Goal: Check status

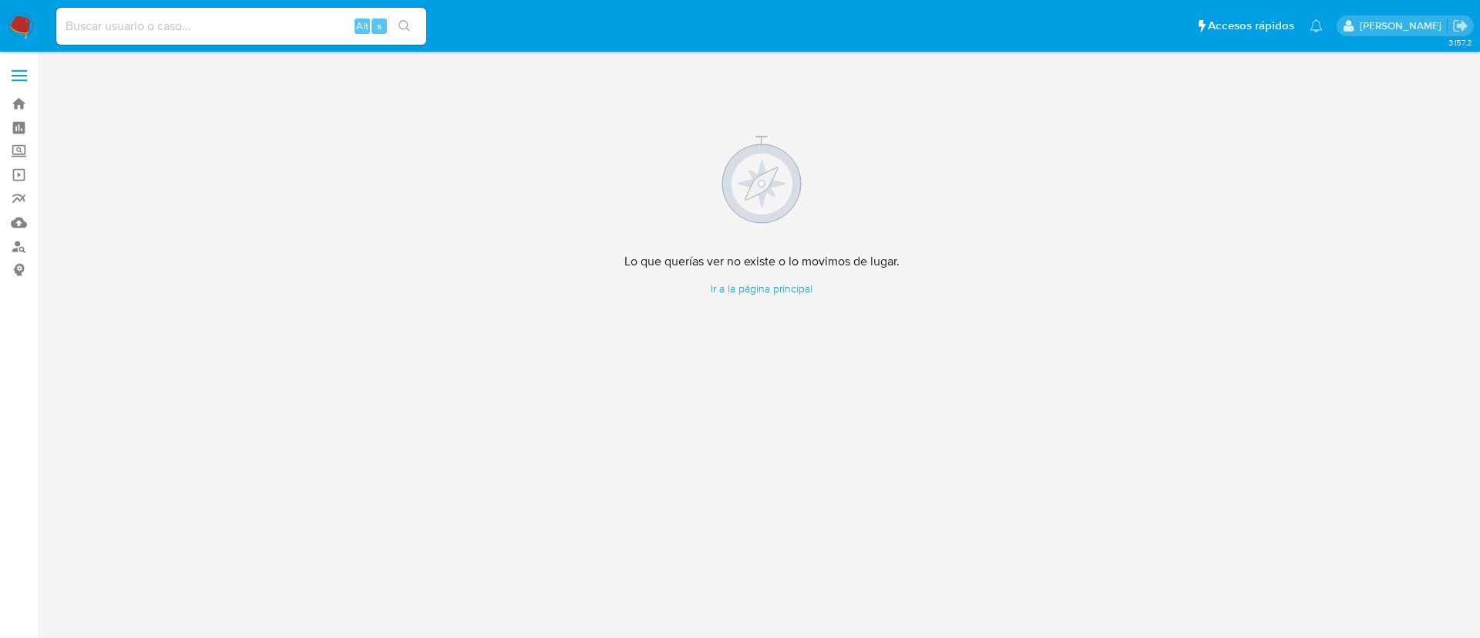
drag, startPoint x: 256, startPoint y: 33, endPoint x: 235, endPoint y: 2, distance: 37.9
click at [235, 2] on nav "Pausado Ver notificaciones Alt s Accesos rápidos Presiona las siguientes teclas…" at bounding box center [740, 26] width 1480 height 52
paste input "328976327"
type input "328976327"
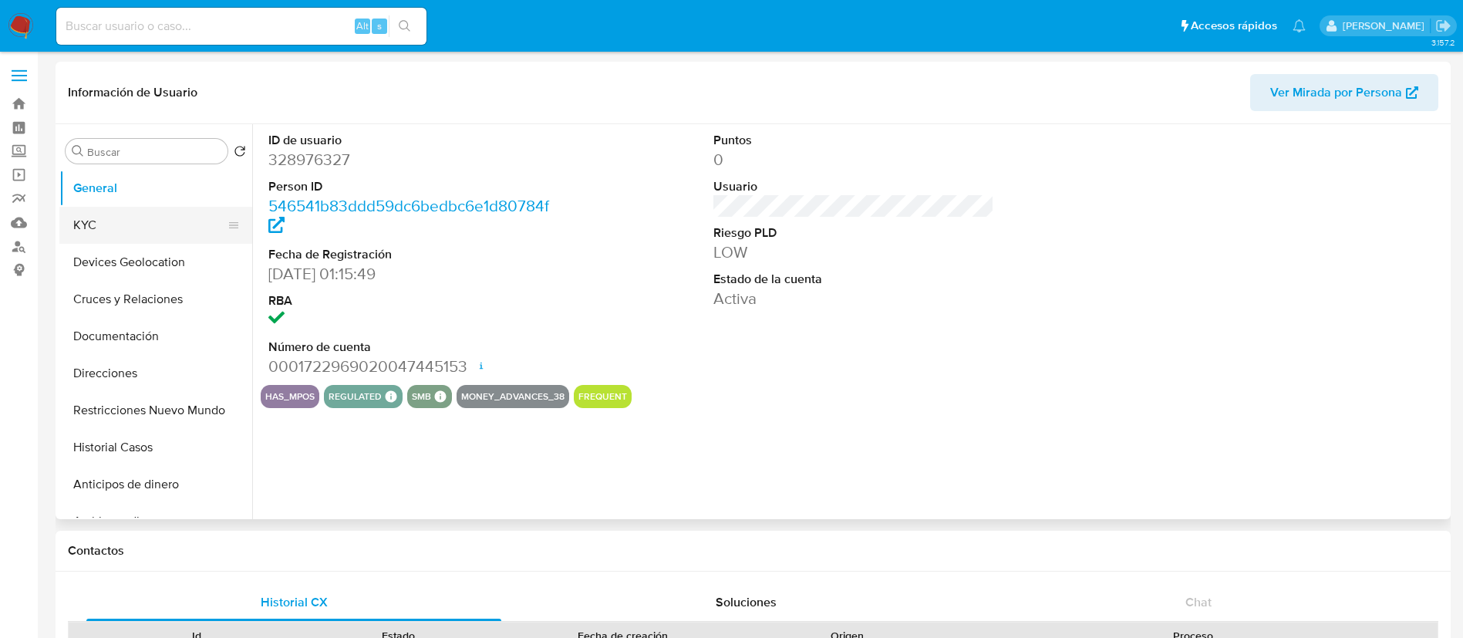
select select "10"
click at [134, 229] on button "KYC" at bounding box center [149, 225] width 180 height 37
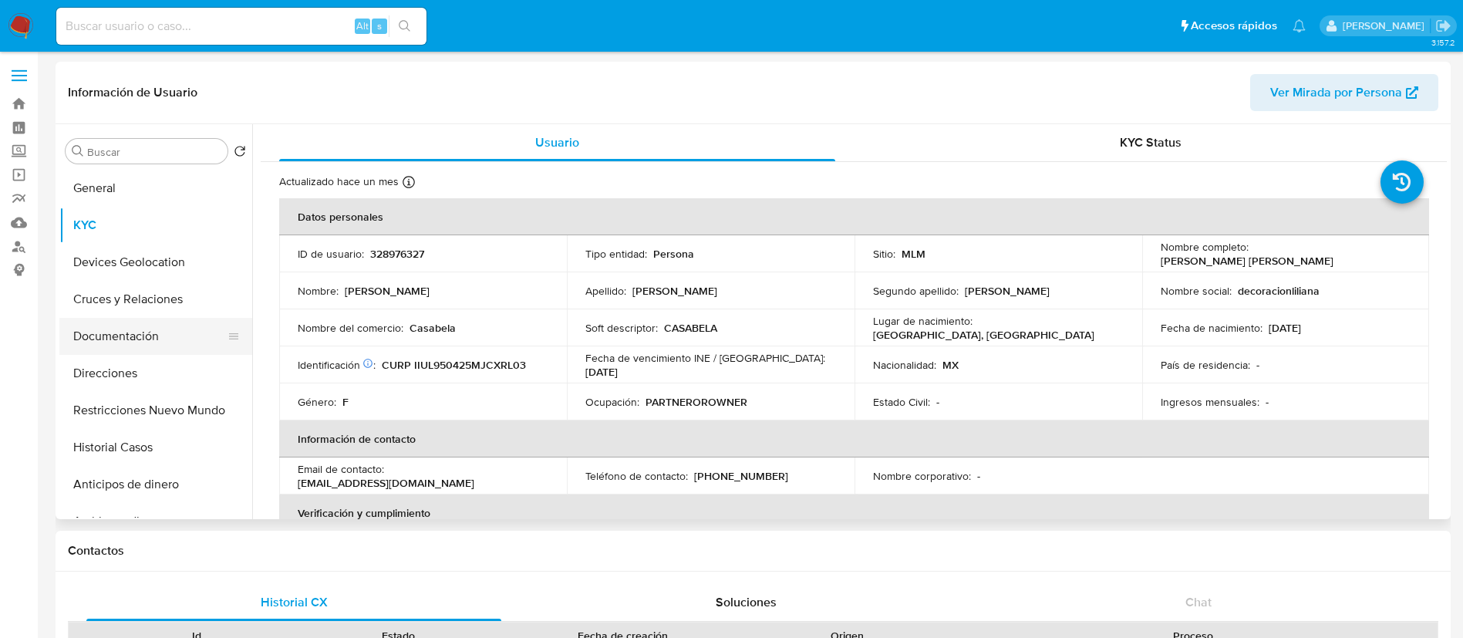
click at [158, 325] on button "Documentación" at bounding box center [149, 336] width 180 height 37
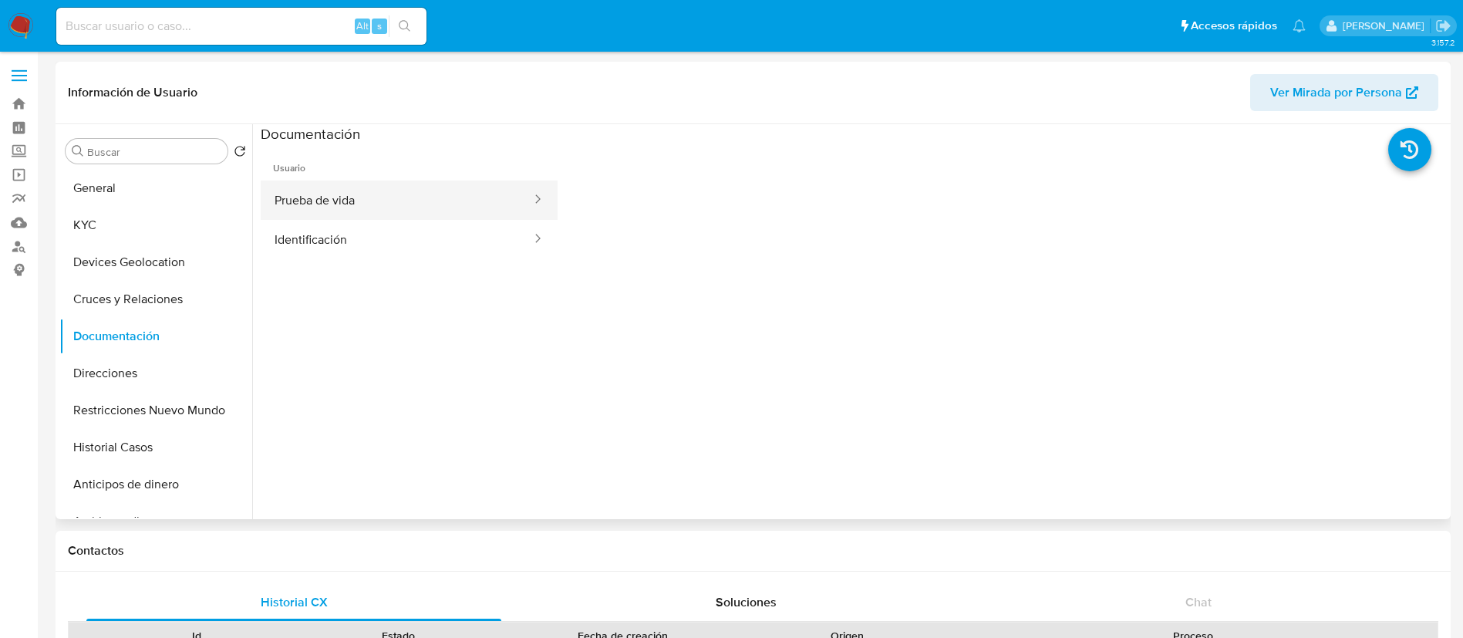
click at [335, 191] on button "Prueba de vida" at bounding box center [397, 199] width 272 height 39
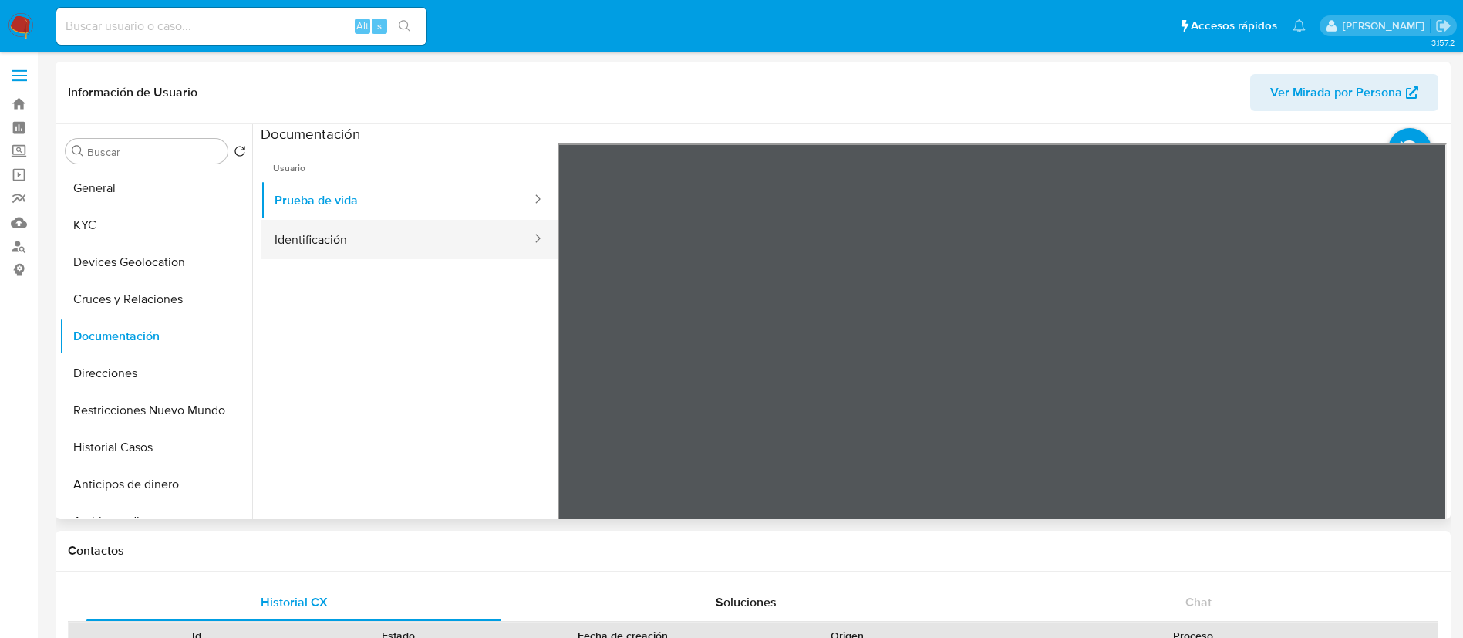
click at [332, 240] on button "Identificación" at bounding box center [397, 239] width 272 height 39
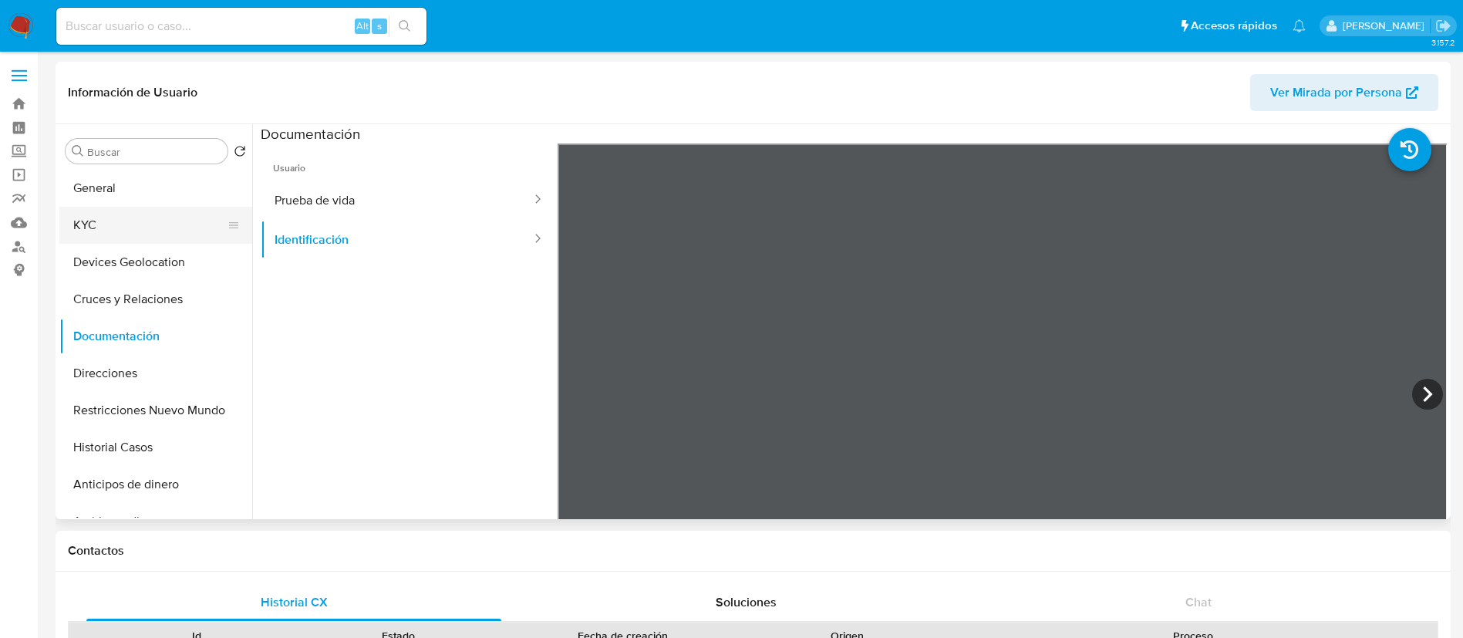
click at [145, 220] on button "KYC" at bounding box center [149, 225] width 180 height 37
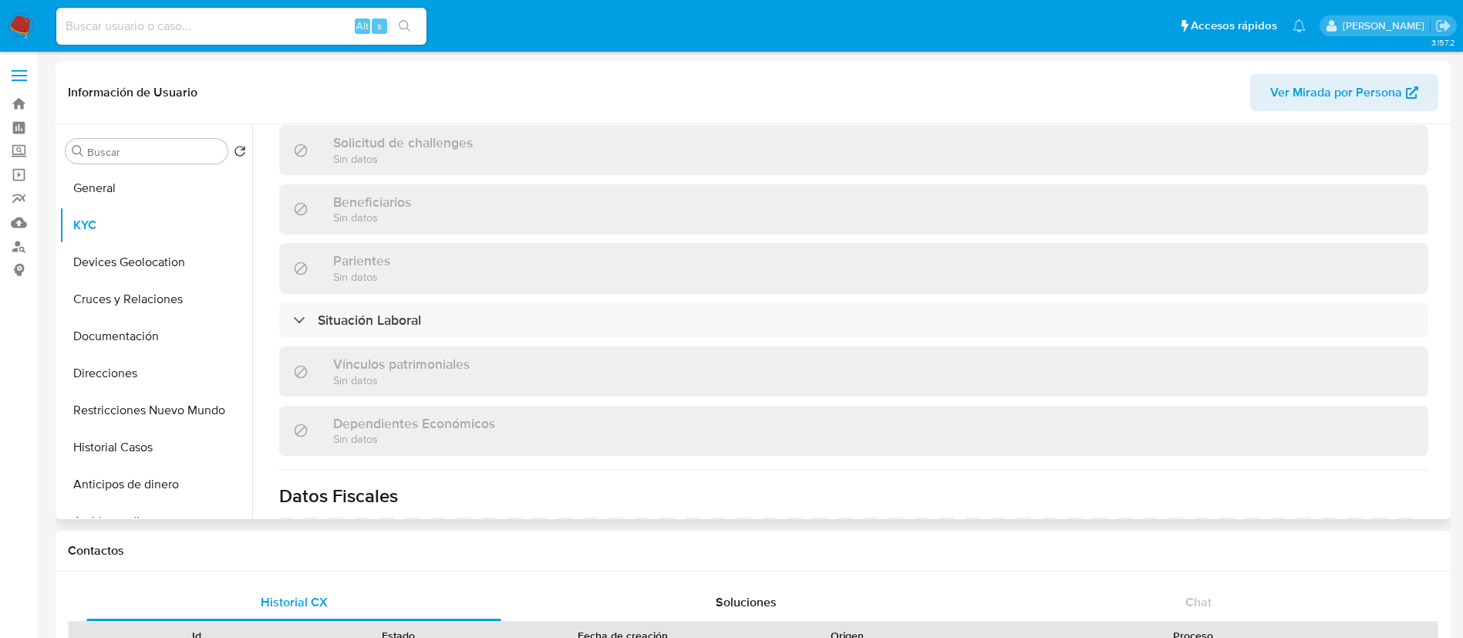
scroll to position [694, 0]
